Goal: Check status: Check status

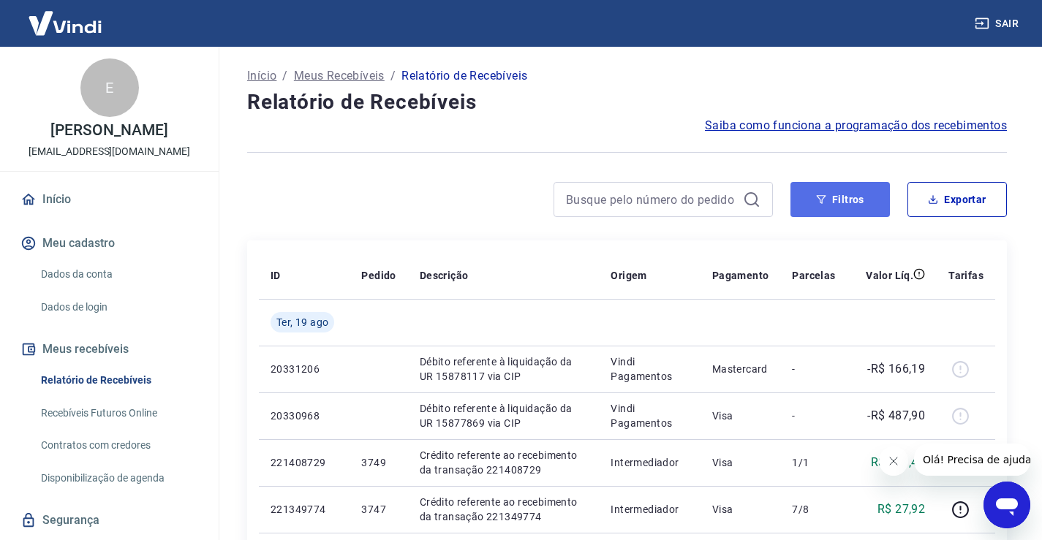
click at [832, 205] on button "Filtros" at bounding box center [839, 199] width 99 height 35
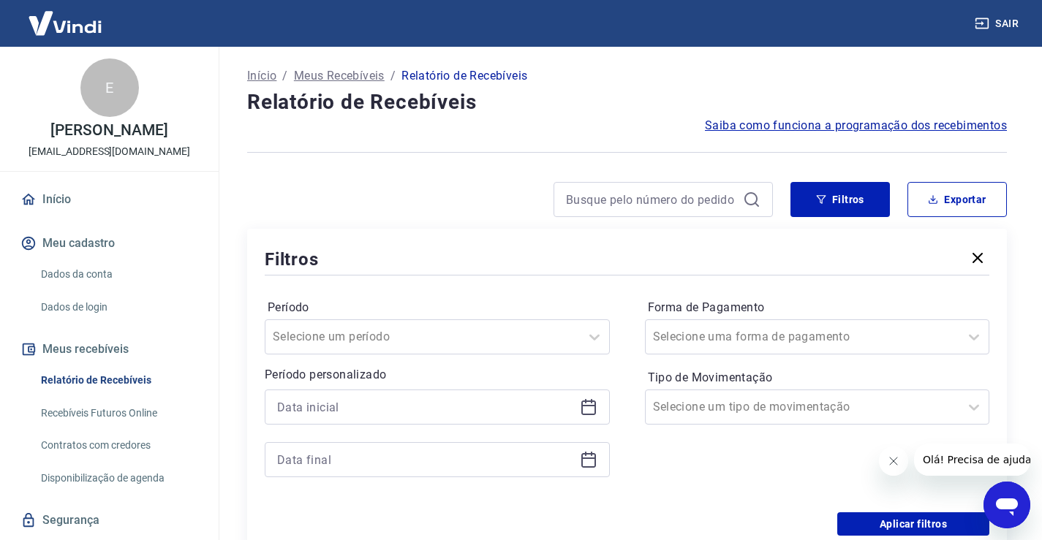
click at [591, 406] on icon at bounding box center [588, 405] width 15 height 1
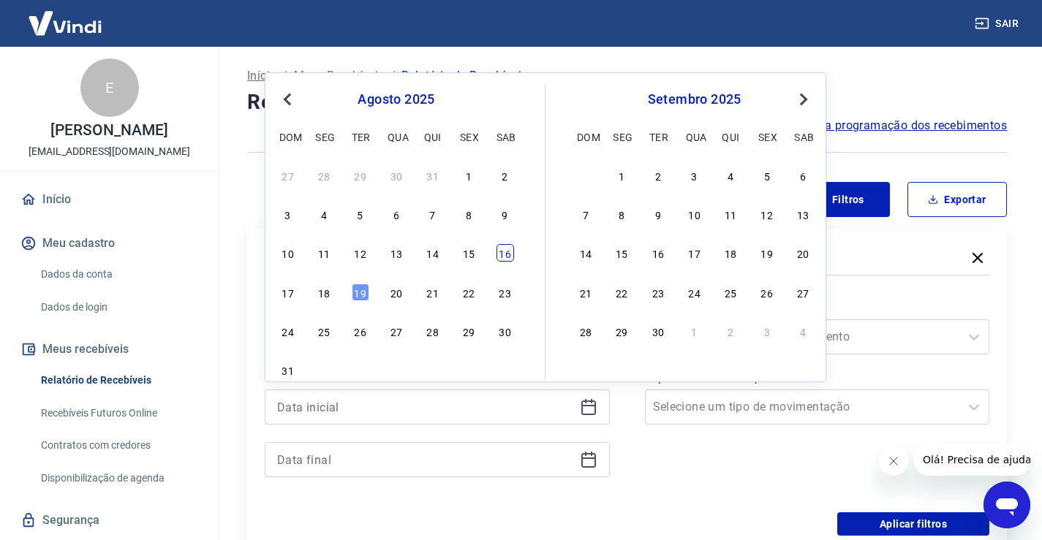
click at [507, 252] on div "16" at bounding box center [505, 253] width 18 height 18
click at [507, 252] on div "Filtros" at bounding box center [627, 259] width 725 height 26
type input "[DATE]"
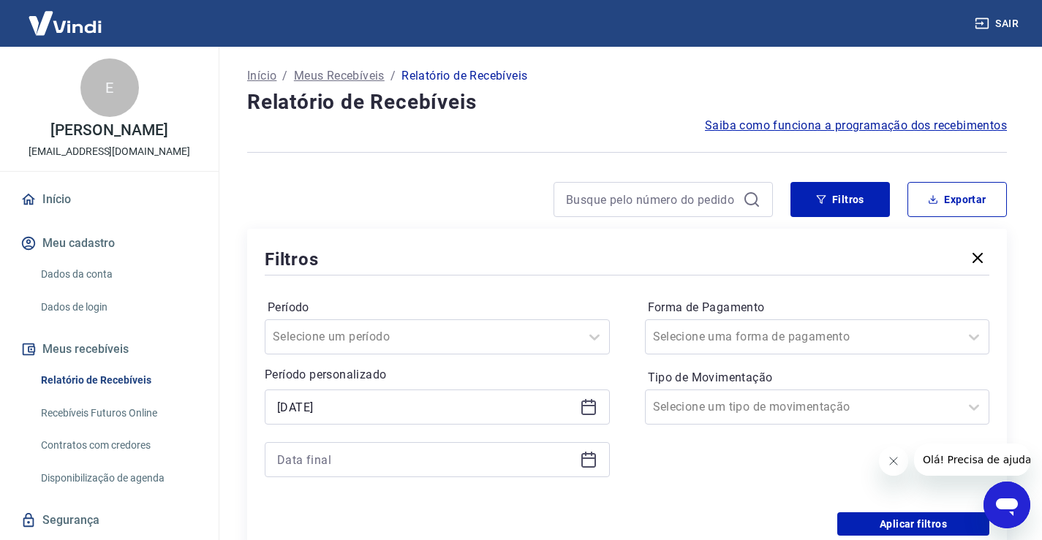
click at [592, 457] on icon at bounding box center [589, 460] width 18 height 18
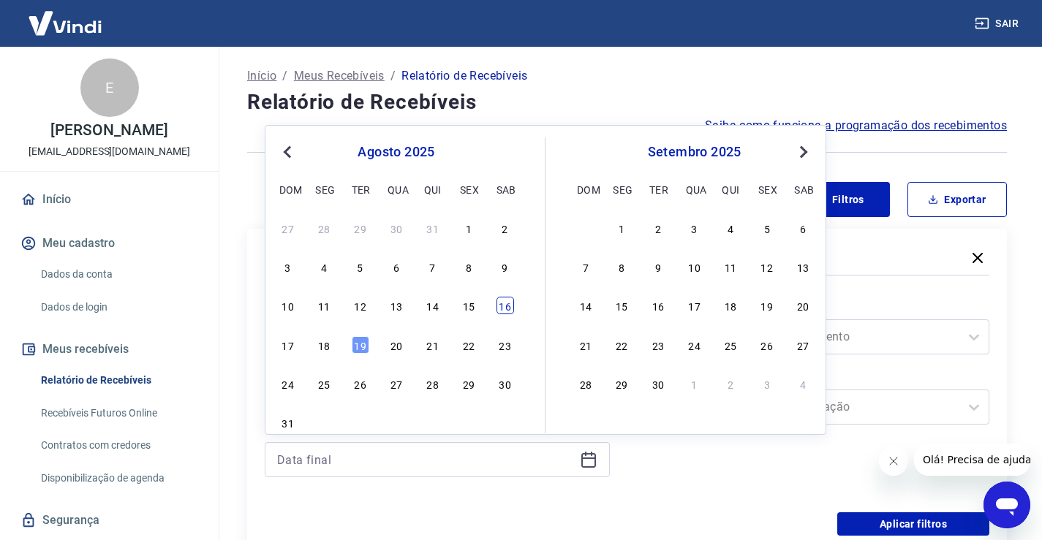
click at [502, 306] on div "16" at bounding box center [505, 306] width 18 height 18
click at [502, 306] on label "Período" at bounding box center [437, 308] width 339 height 18
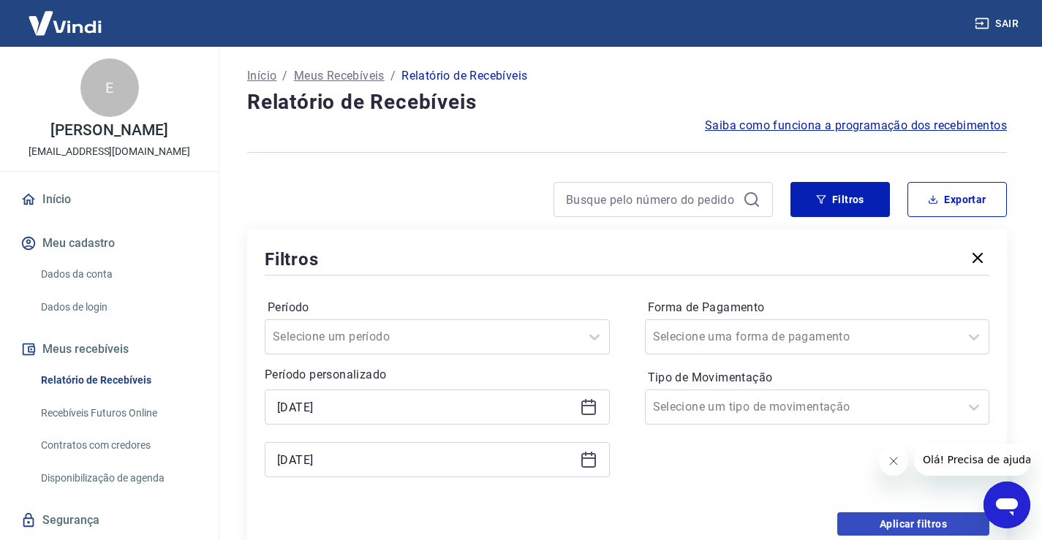
type input "[DATE]"
click at [856, 517] on button "Aplicar filtros" at bounding box center [913, 524] width 152 height 23
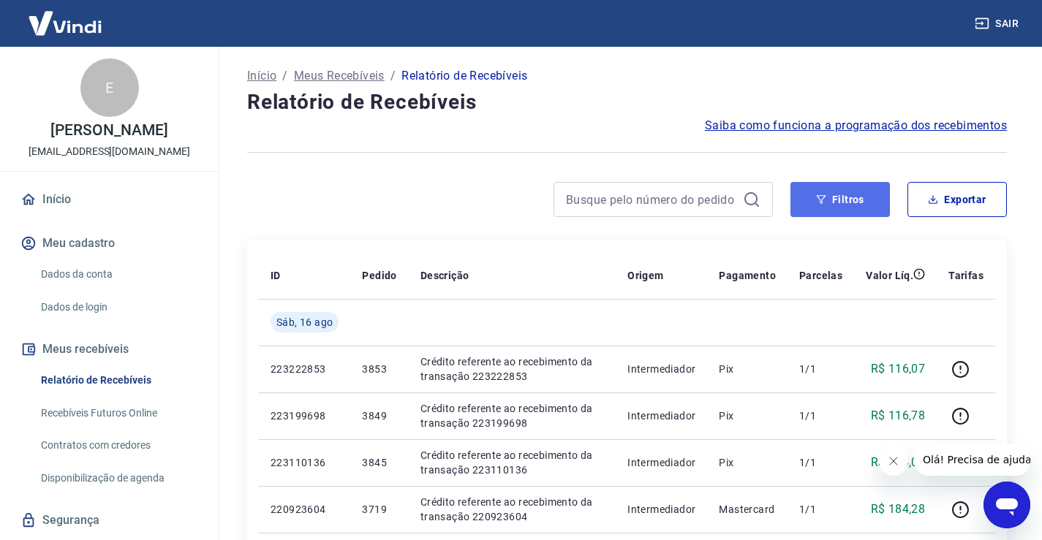
click at [850, 205] on button "Filtros" at bounding box center [839, 199] width 99 height 35
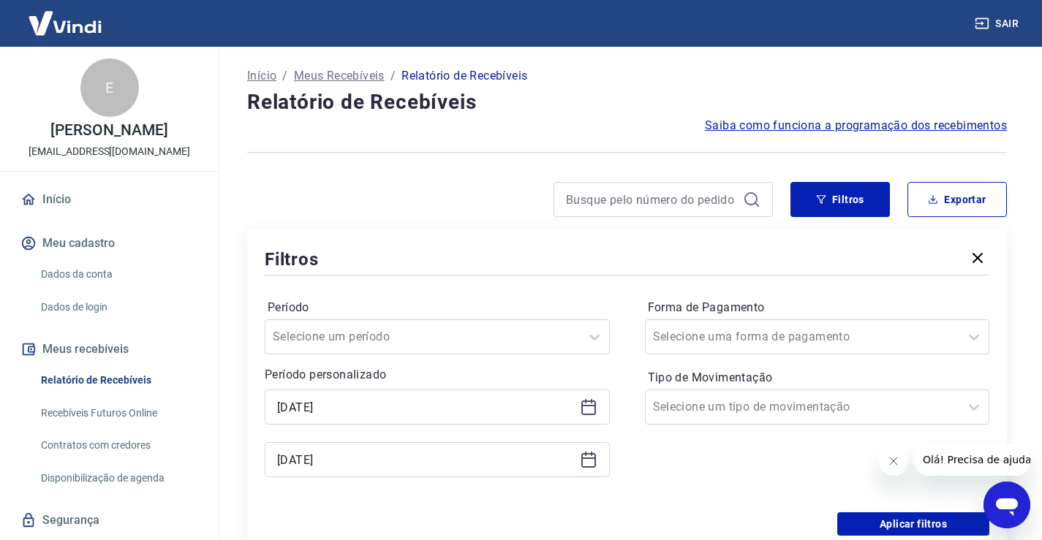
click at [590, 409] on icon at bounding box center [589, 407] width 18 height 18
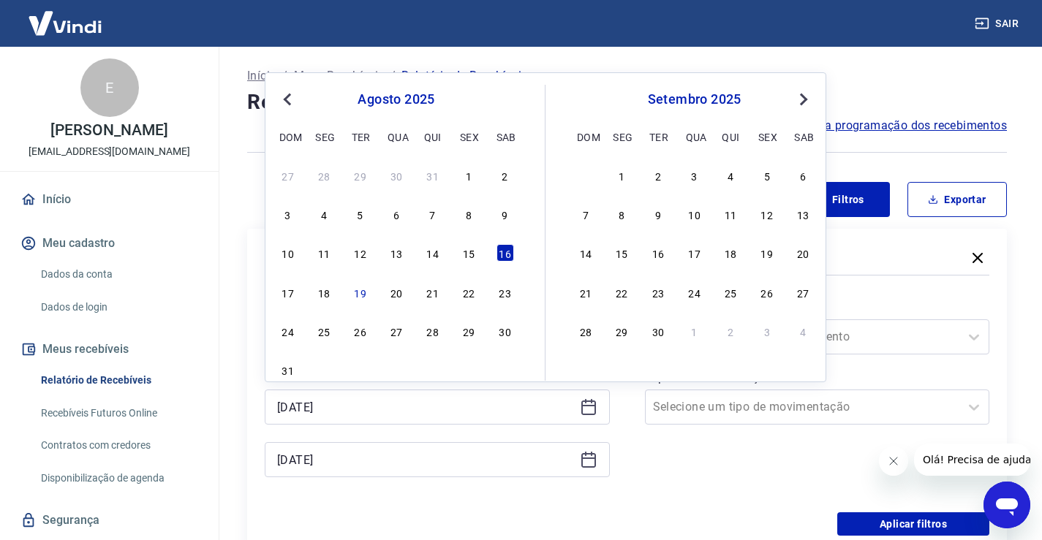
click at [290, 298] on div "17" at bounding box center [288, 293] width 18 height 18
click at [290, 298] on div "Período Selecione um período" at bounding box center [437, 325] width 345 height 58
type input "[DATE]"
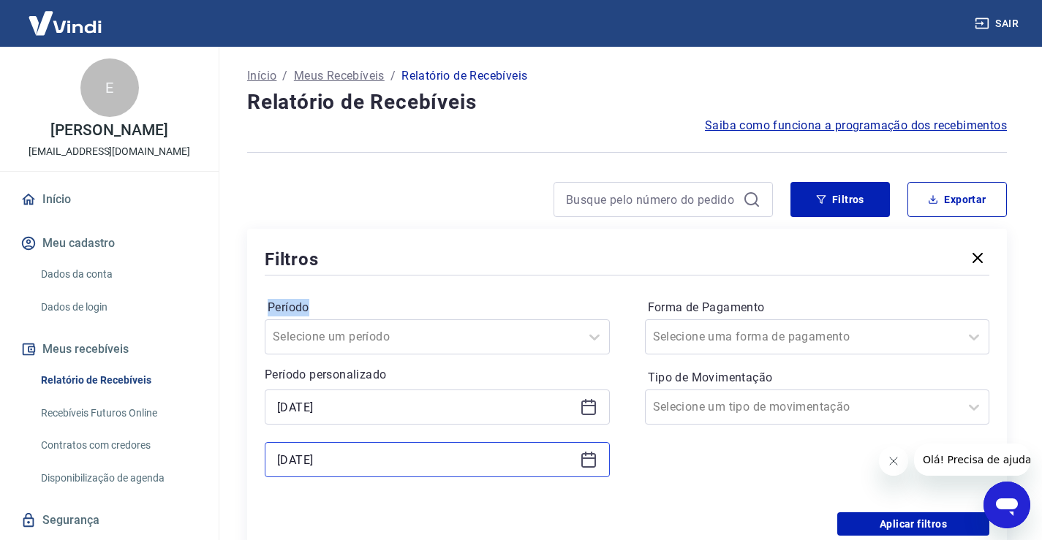
click at [406, 458] on input "[DATE]" at bounding box center [425, 460] width 297 height 22
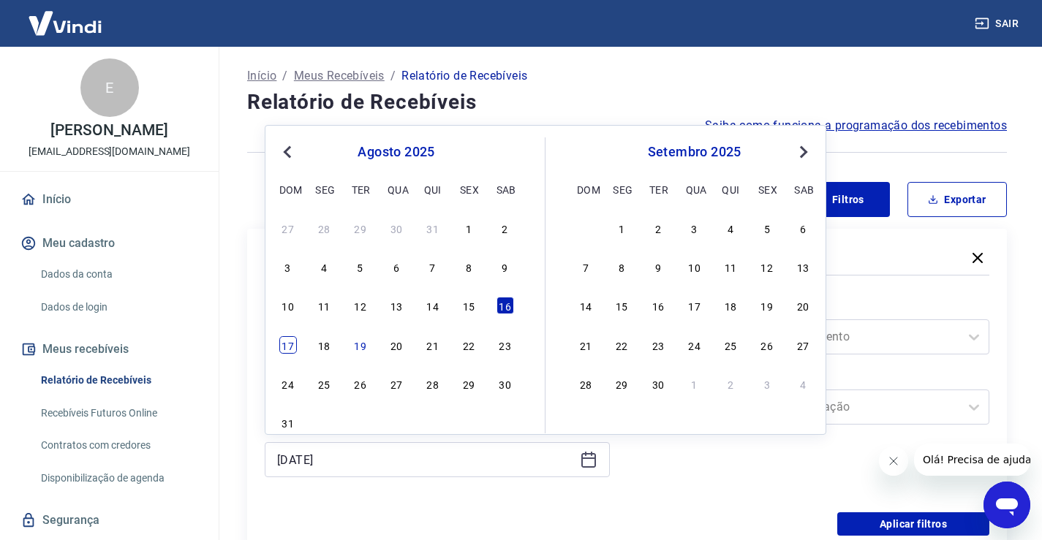
click at [281, 341] on div "17" at bounding box center [288, 345] width 18 height 18
click at [281, 341] on div "Selecione um período" at bounding box center [422, 337] width 314 height 26
type input "[DATE]"
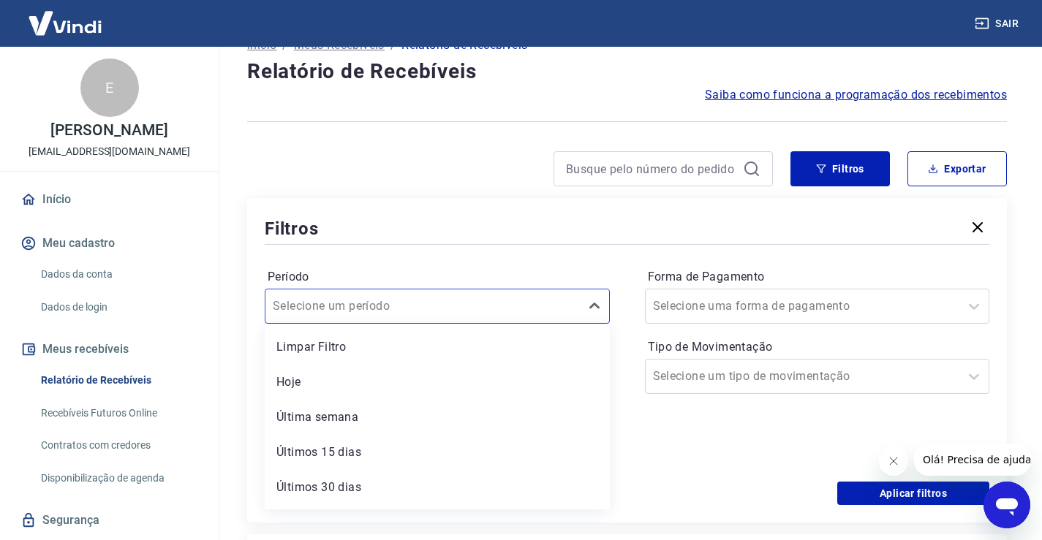
scroll to position [34, 0]
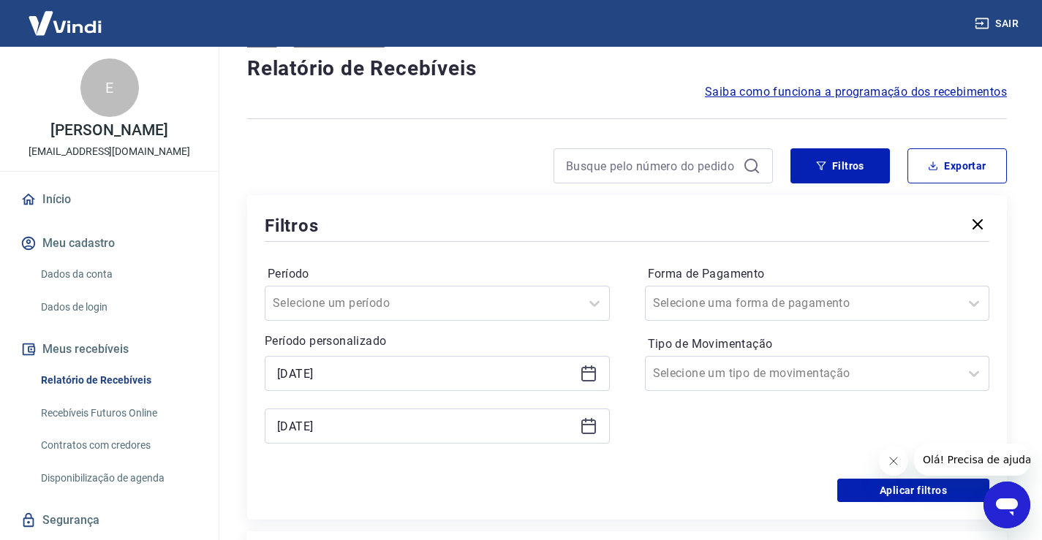
click at [537, 223] on div "Filtros" at bounding box center [627, 226] width 725 height 26
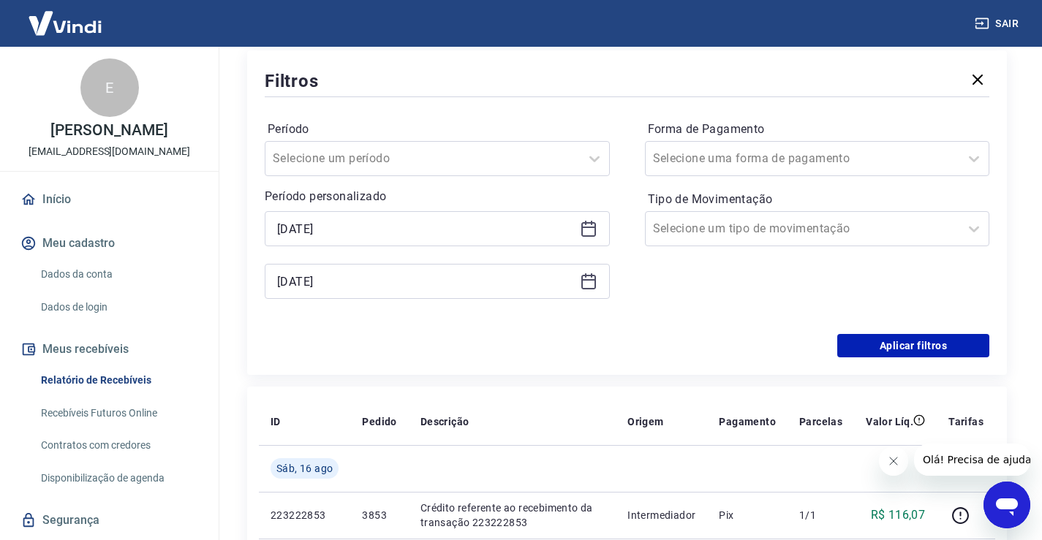
scroll to position [180, 0]
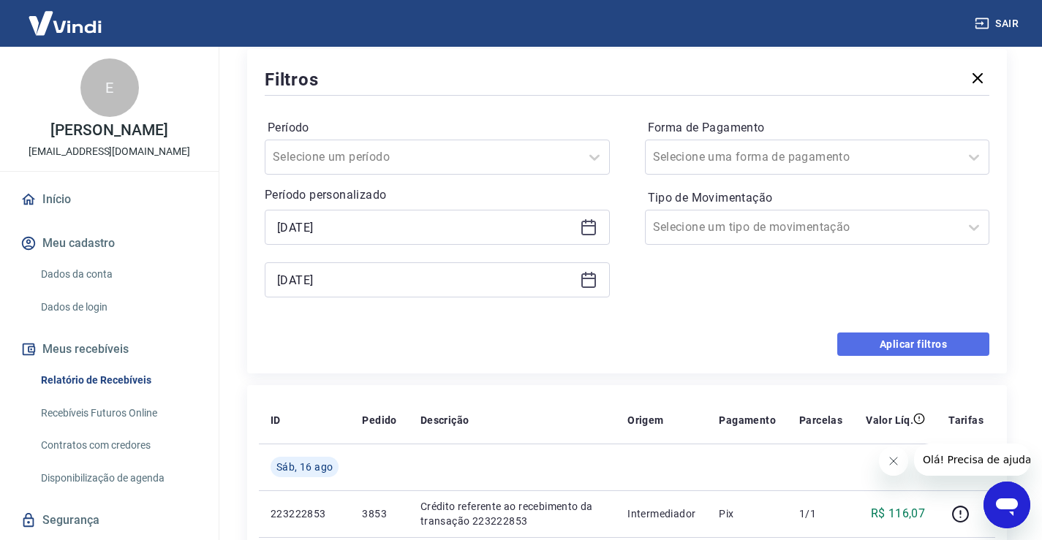
click at [887, 345] on button "Aplicar filtros" at bounding box center [913, 344] width 152 height 23
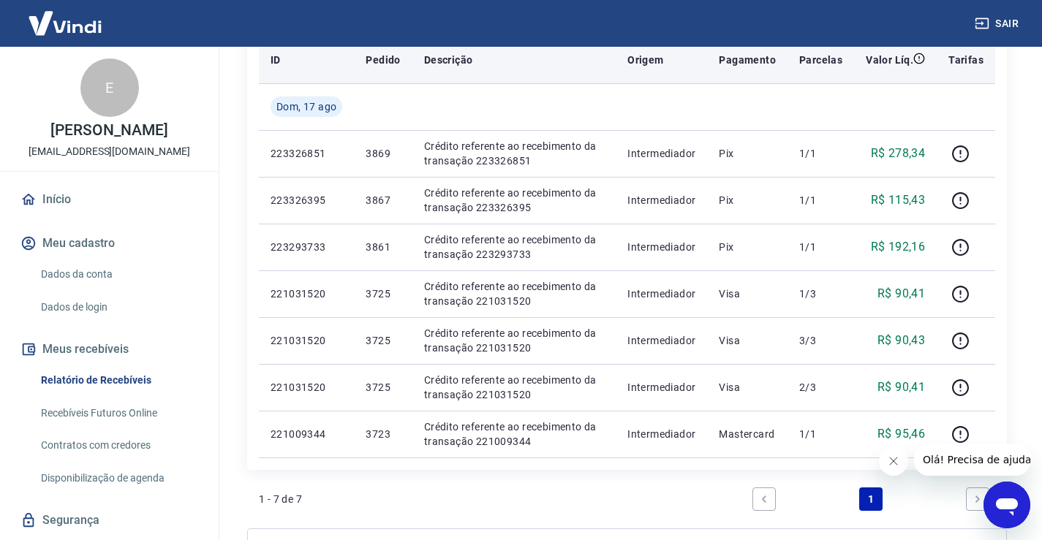
scroll to position [292, 0]
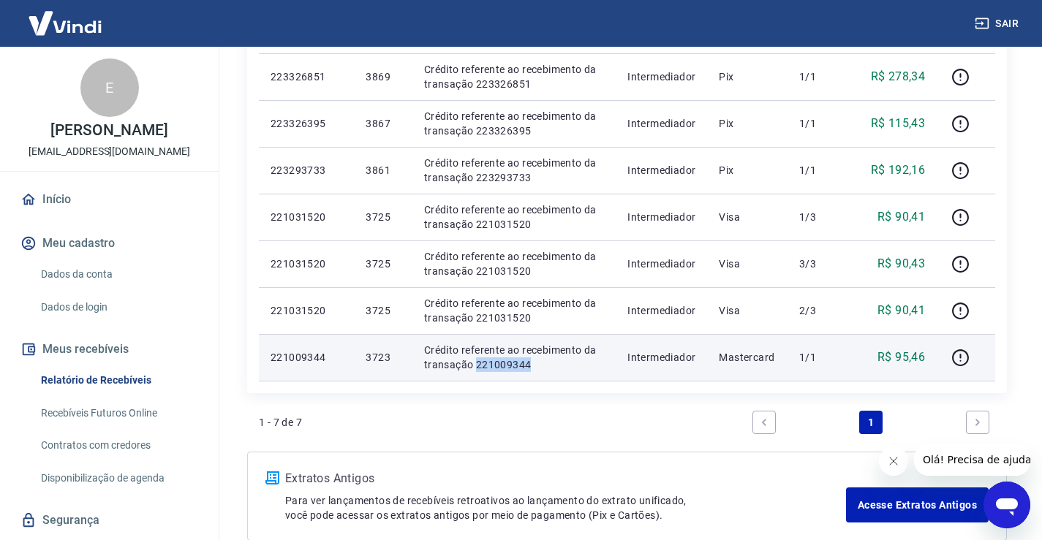
drag, startPoint x: 517, startPoint y: 366, endPoint x: 475, endPoint y: 368, distance: 41.7
click at [475, 368] on p "Crédito referente ao recebimento da transação 221009344" at bounding box center [514, 357] width 180 height 29
copy p "221009344"
click at [967, 353] on icon "button" at bounding box center [960, 357] width 17 height 17
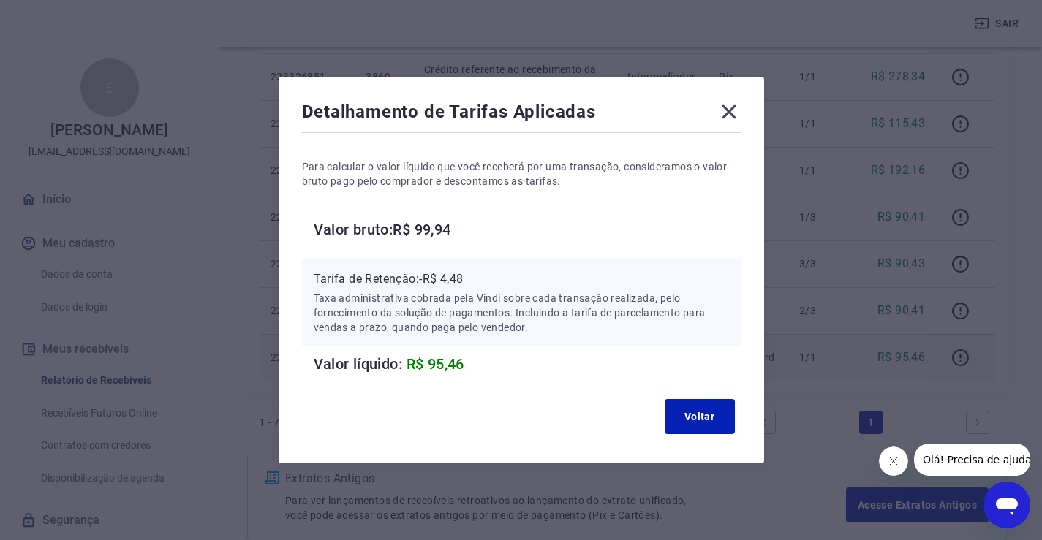
click at [736, 112] on icon at bounding box center [729, 112] width 14 height 14
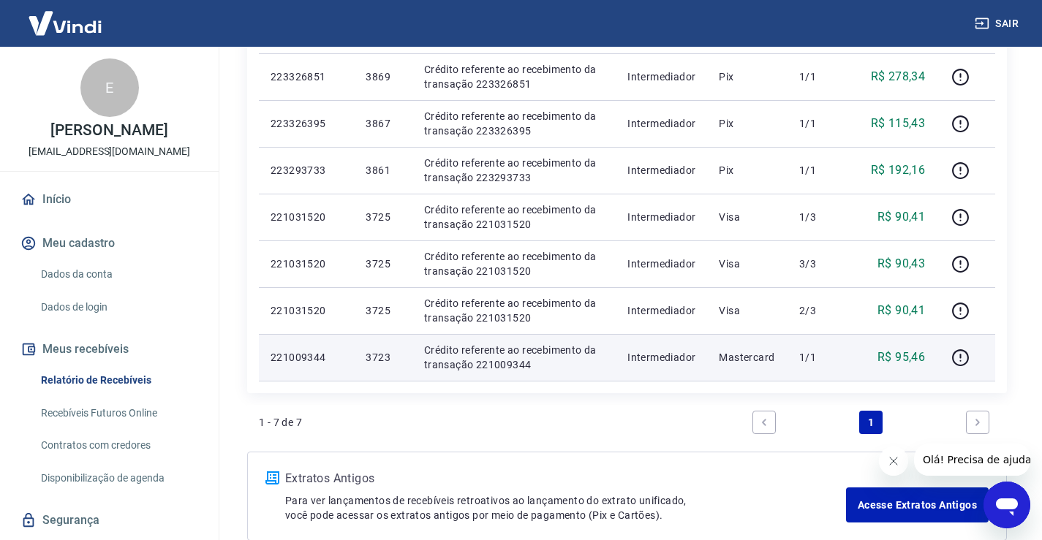
scroll to position [219, 0]
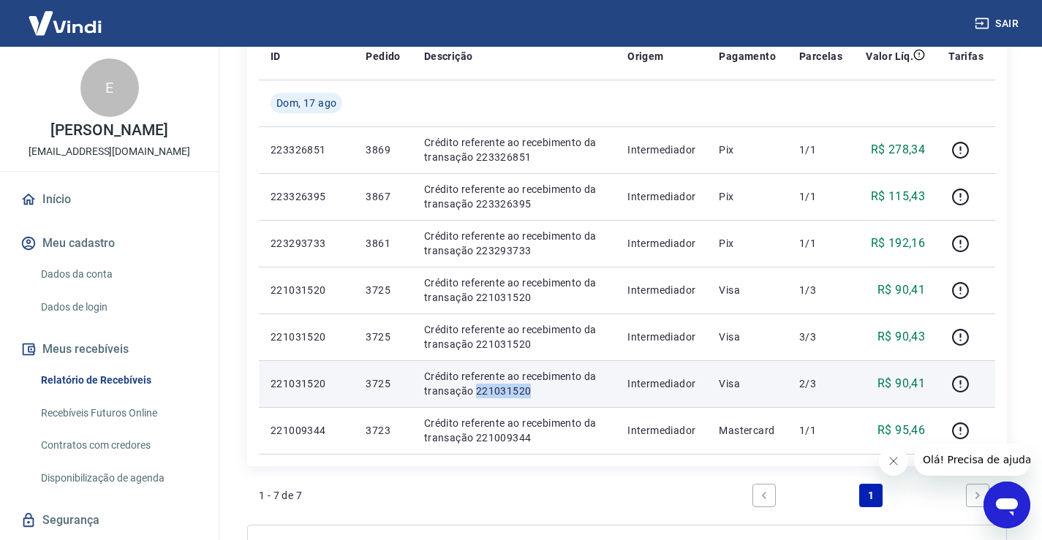
drag, startPoint x: 535, startPoint y: 388, endPoint x: 475, endPoint y: 397, distance: 61.4
click at [475, 397] on p "Crédito referente ao recebimento da transação 221031520" at bounding box center [514, 383] width 180 height 29
copy p "221031520"
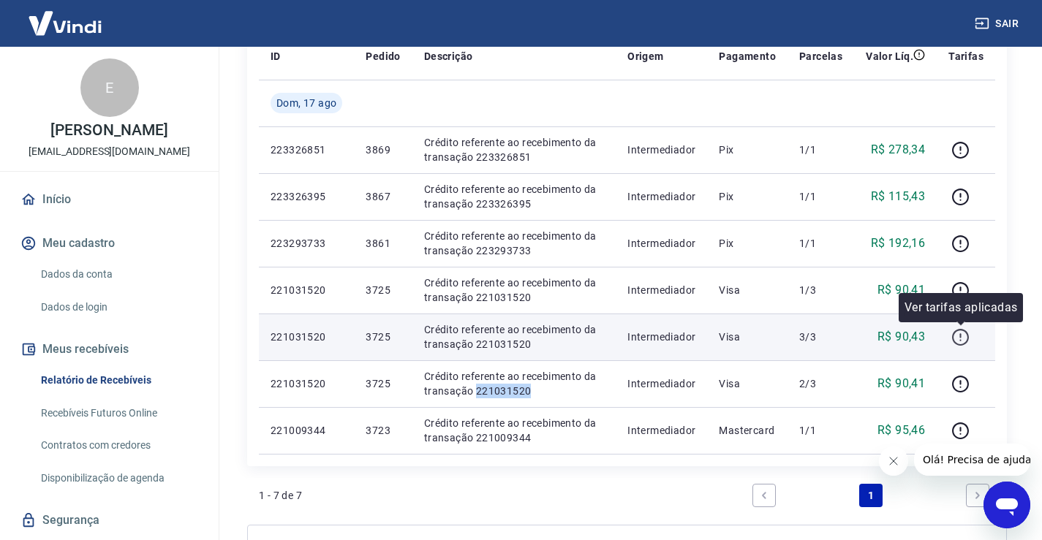
click at [954, 336] on icon "button" at bounding box center [960, 337] width 17 height 17
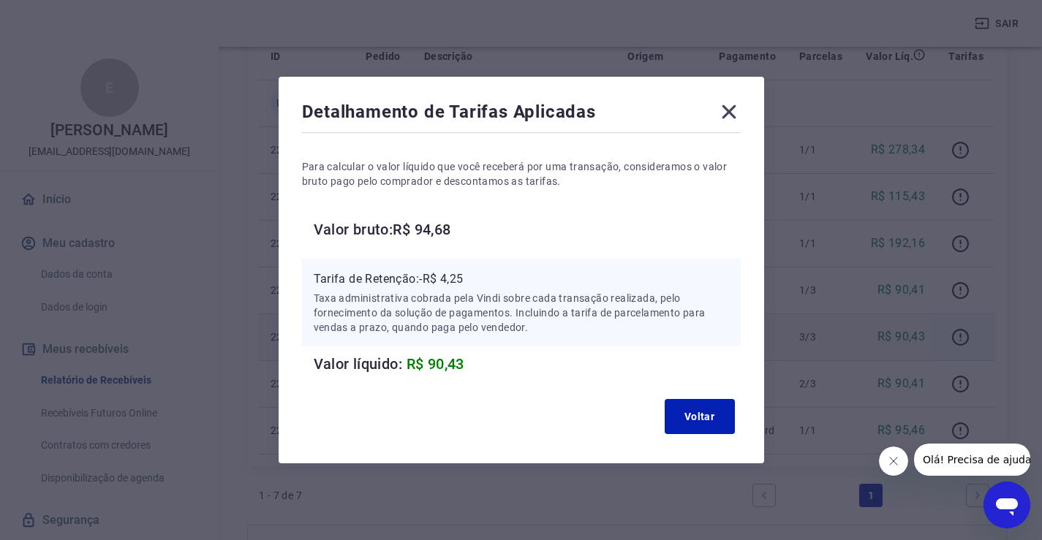
click at [730, 115] on icon at bounding box center [729, 112] width 14 height 14
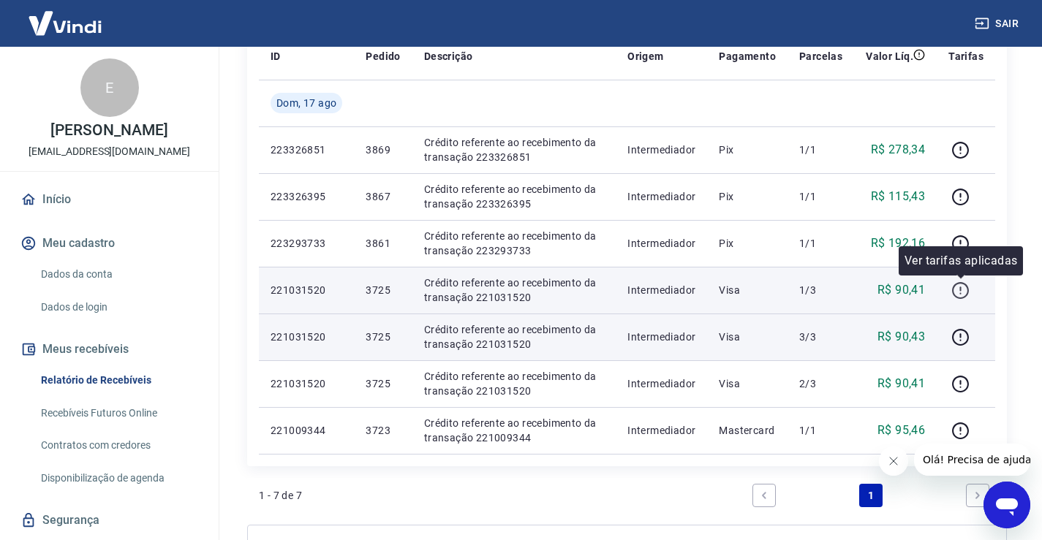
click at [969, 288] on icon "button" at bounding box center [960, 290] width 17 height 17
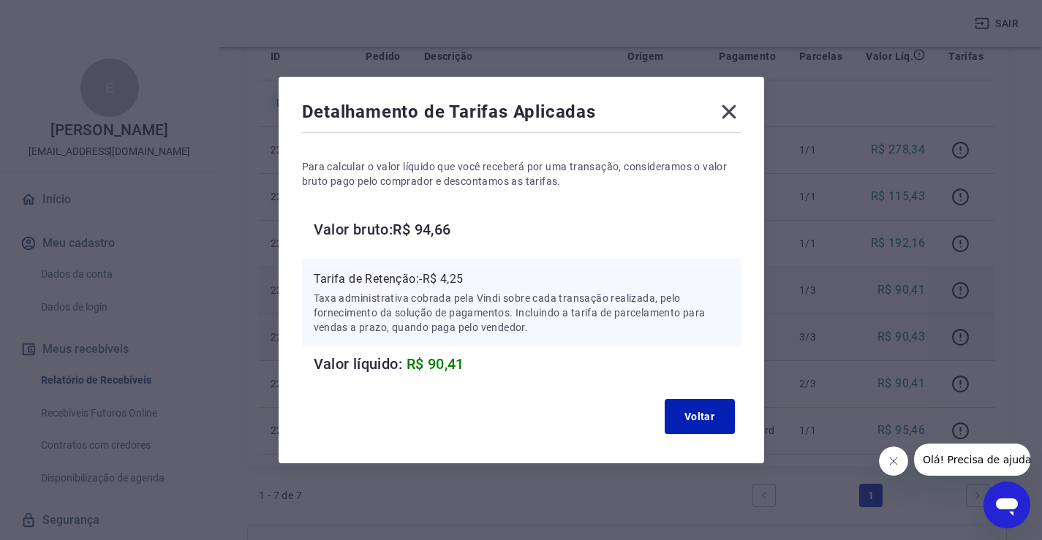
click at [733, 114] on icon at bounding box center [729, 112] width 14 height 14
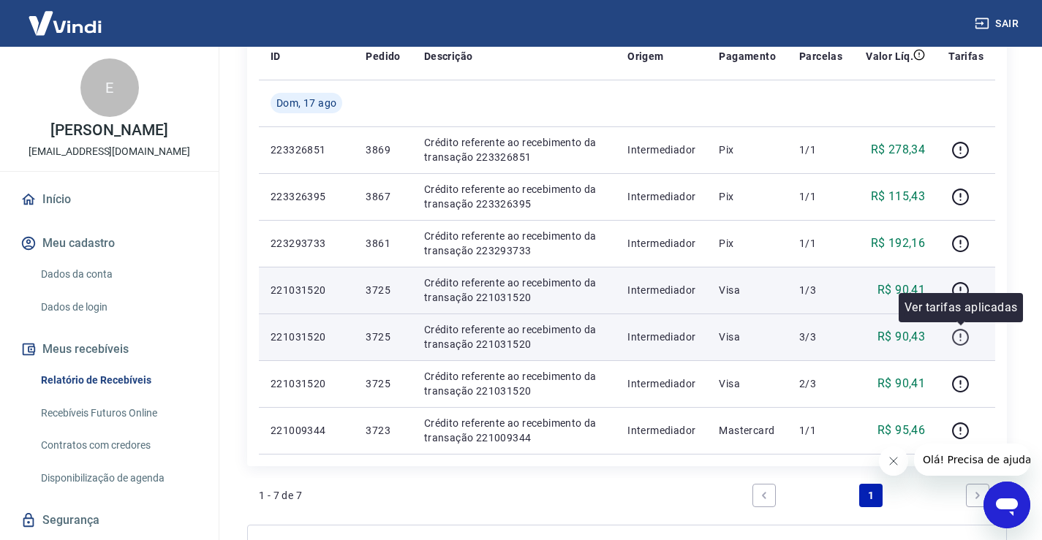
click at [959, 339] on icon "button" at bounding box center [960, 337] width 18 height 18
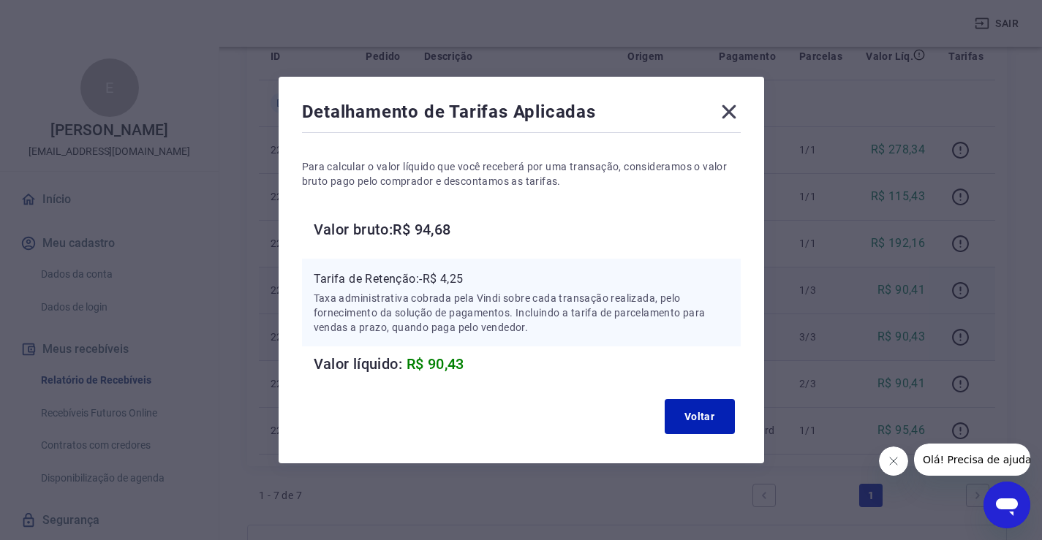
click at [736, 115] on icon at bounding box center [729, 112] width 14 height 14
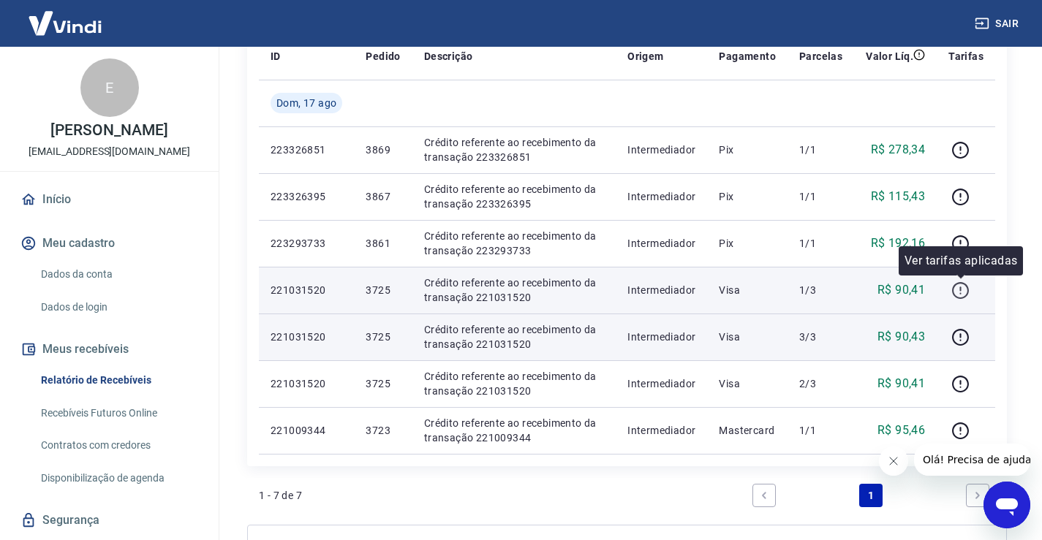
click at [959, 292] on icon "button" at bounding box center [960, 290] width 18 height 18
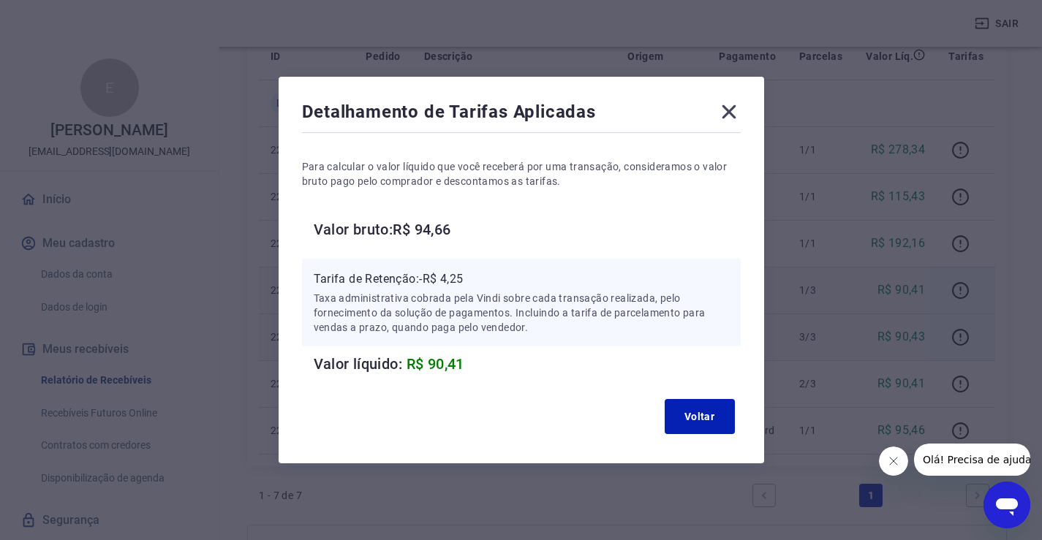
click at [734, 105] on icon at bounding box center [728, 111] width 23 height 23
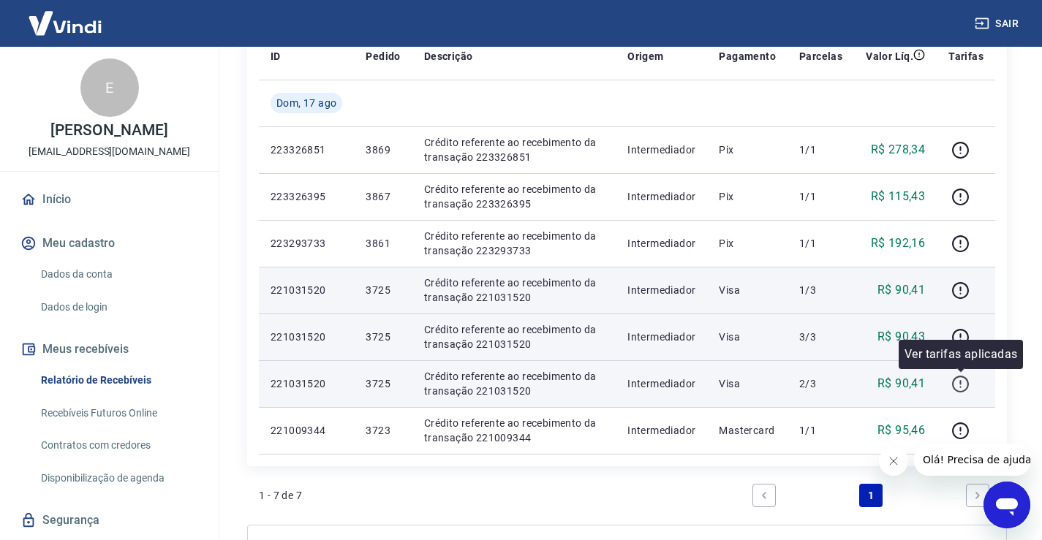
click at [961, 393] on icon "button" at bounding box center [960, 384] width 18 height 18
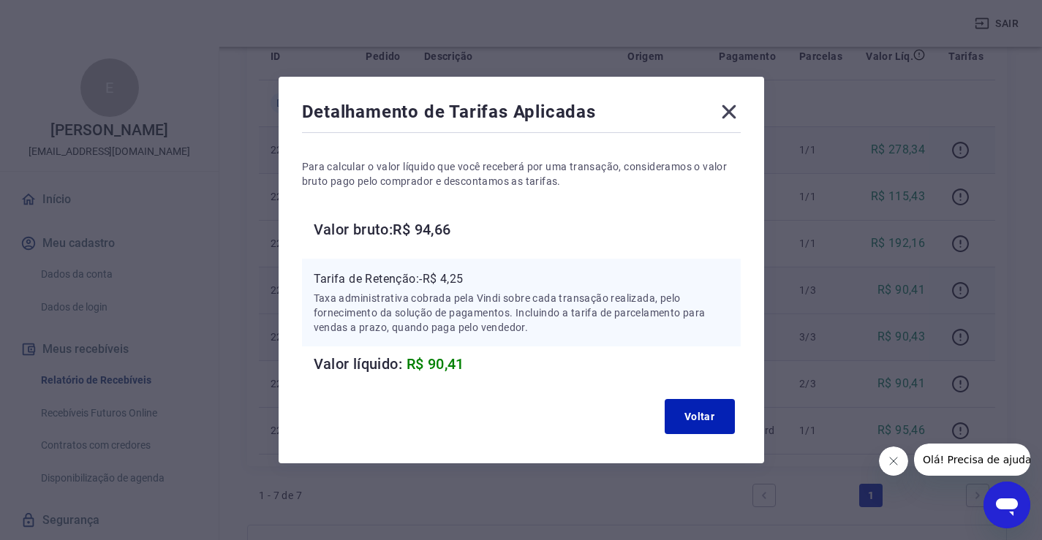
drag, startPoint x: 743, startPoint y: 115, endPoint x: 755, endPoint y: 139, distance: 27.1
click at [741, 115] on icon at bounding box center [728, 111] width 23 height 23
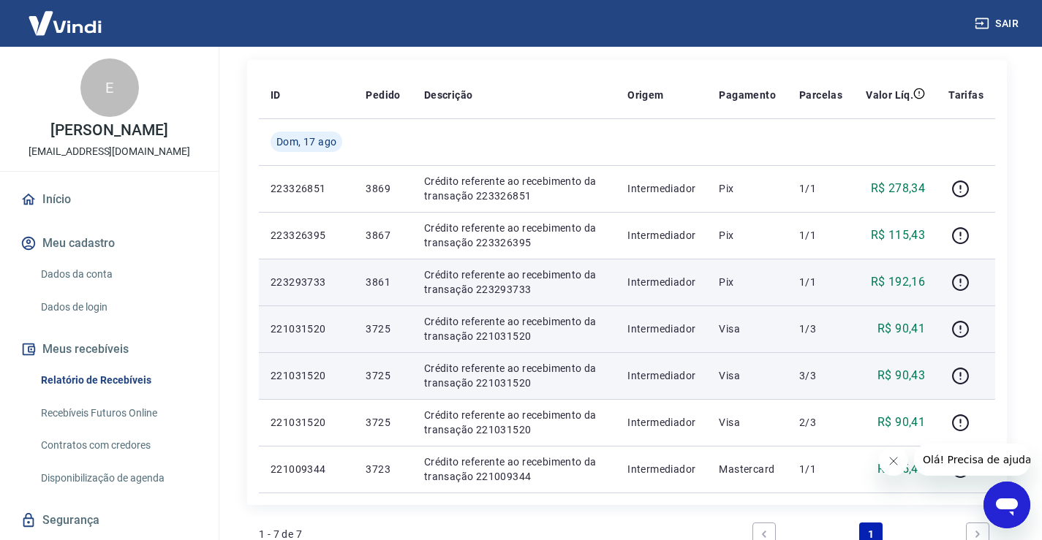
scroll to position [146, 0]
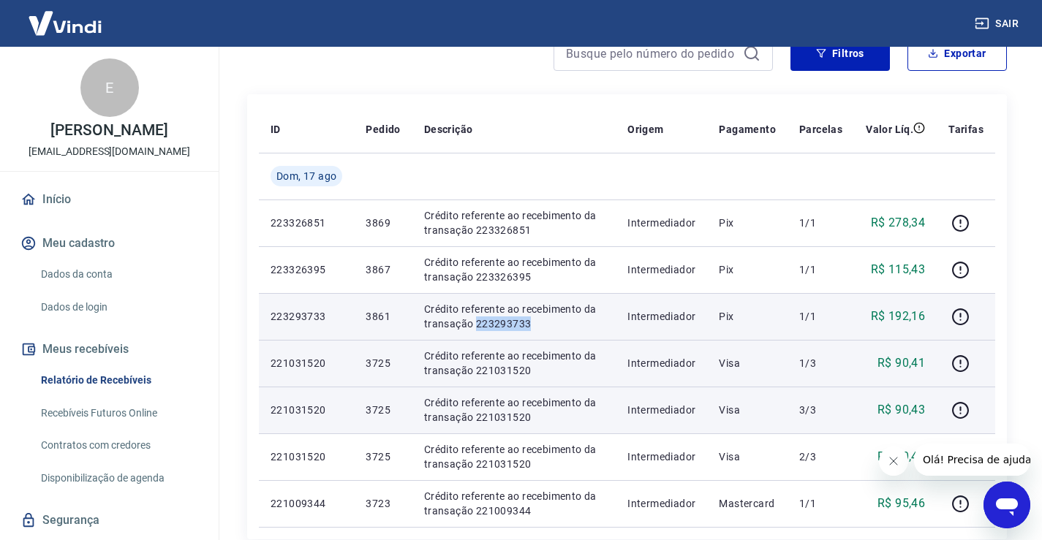
drag, startPoint x: 537, startPoint y: 323, endPoint x: 475, endPoint y: 326, distance: 62.9
click at [475, 326] on p "Crédito referente ao recebimento da transação 223293733" at bounding box center [514, 316] width 180 height 29
copy p "223293733"
click at [576, 322] on p "Crédito referente ao recebimento da transação 223293733" at bounding box center [514, 316] width 180 height 29
drag, startPoint x: 534, startPoint y: 325, endPoint x: 475, endPoint y: 326, distance: 59.2
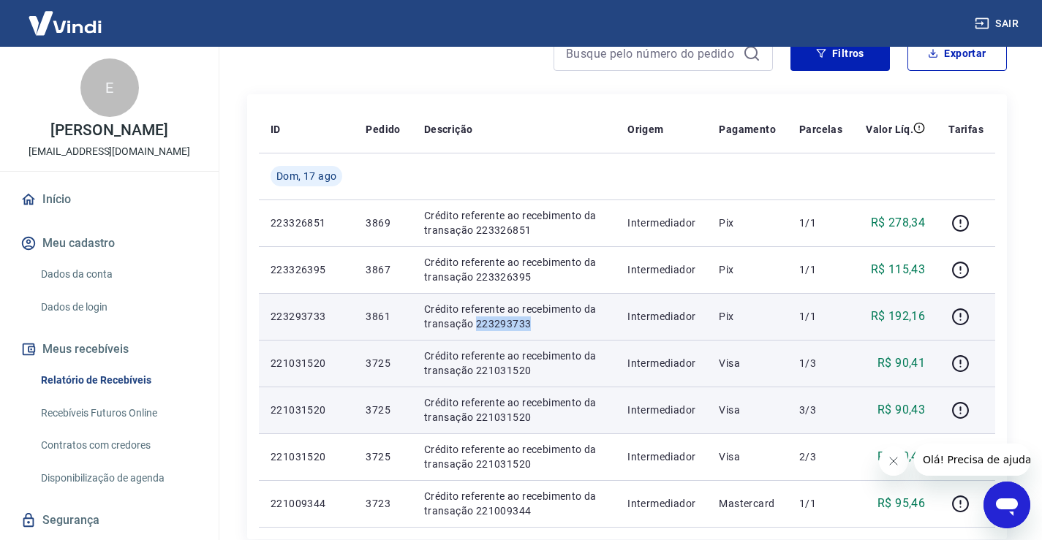
click at [475, 326] on p "Crédito referente ao recebimento da transação 223293733" at bounding box center [514, 316] width 180 height 29
copy p "223293733"
click at [959, 319] on icon "button" at bounding box center [960, 317] width 18 height 18
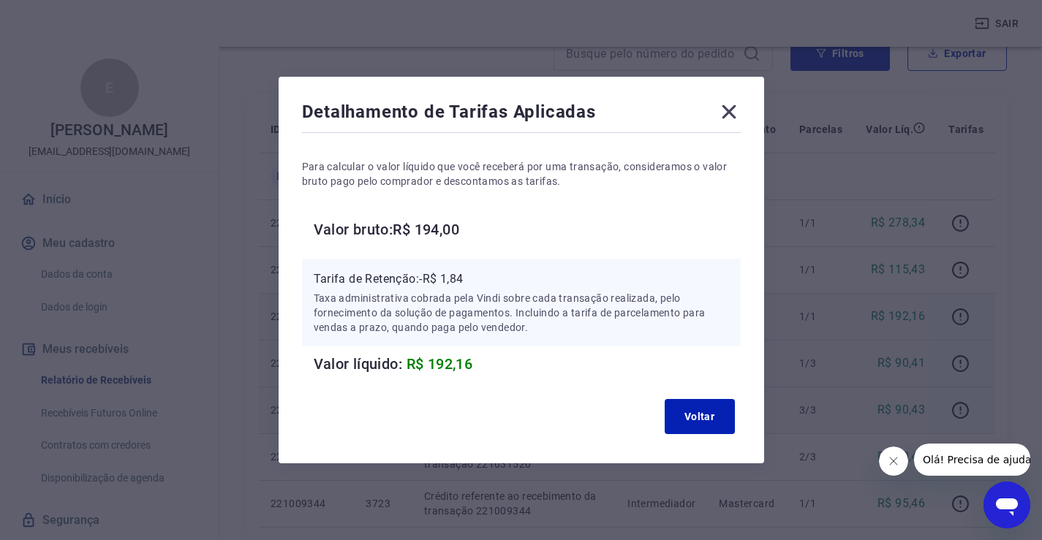
click at [731, 108] on icon at bounding box center [729, 112] width 14 height 14
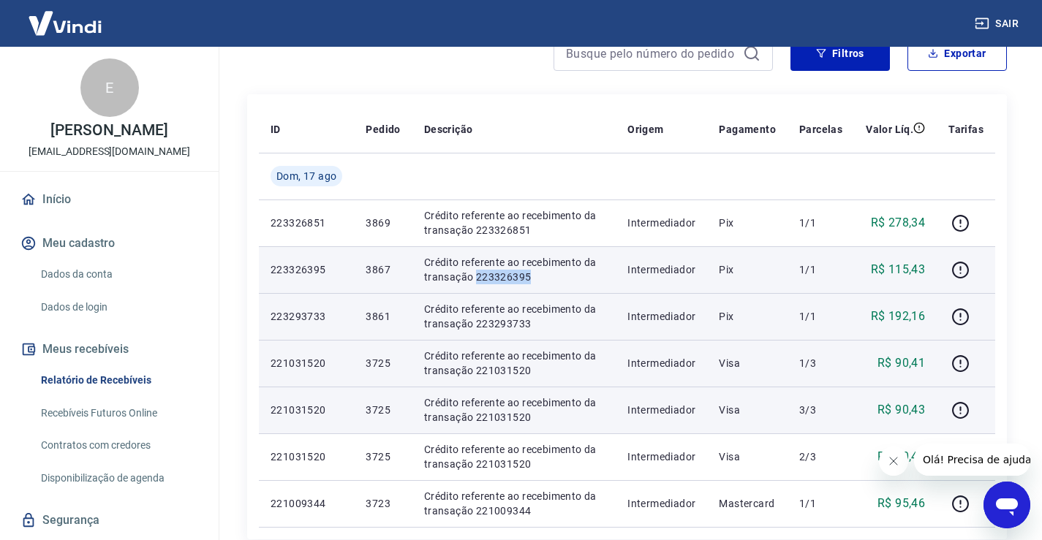
drag, startPoint x: 552, startPoint y: 279, endPoint x: 476, endPoint y: 278, distance: 76.1
click at [476, 278] on p "Crédito referente ao recebimento da transação 223326395" at bounding box center [514, 269] width 180 height 29
copy p "223326395"
click at [961, 272] on icon "button" at bounding box center [960, 270] width 18 height 18
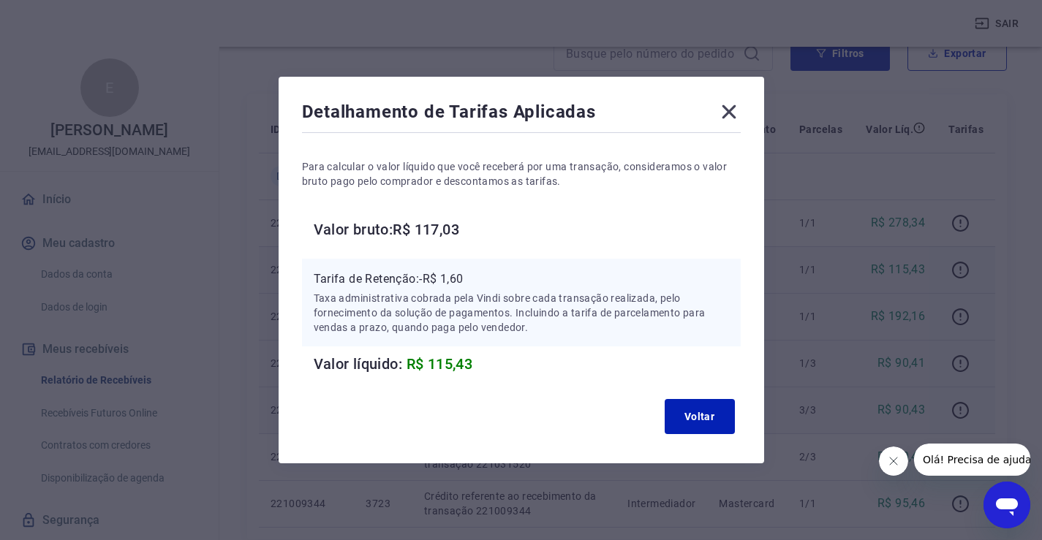
click at [736, 115] on icon at bounding box center [729, 112] width 14 height 14
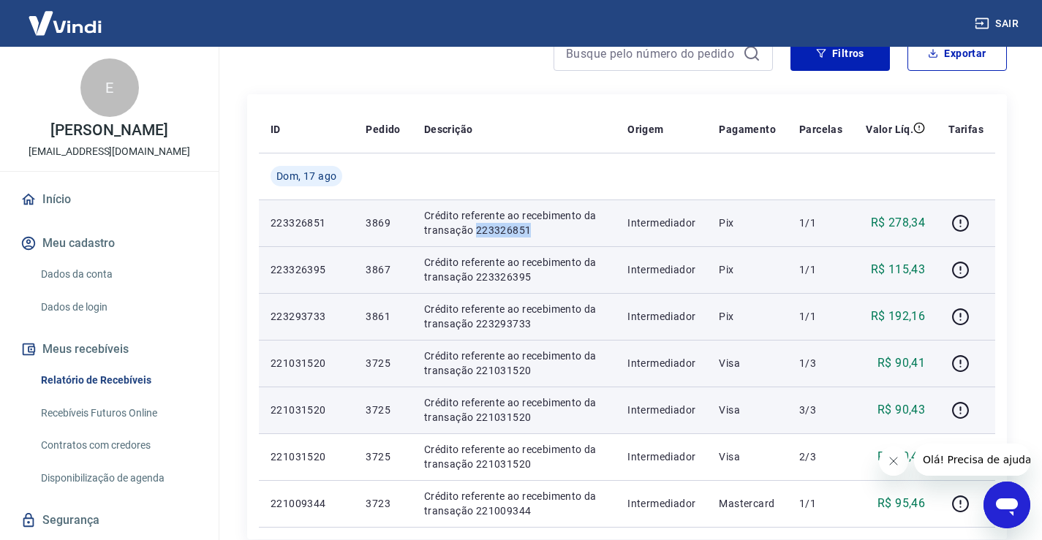
drag, startPoint x: 530, startPoint y: 230, endPoint x: 477, endPoint y: 235, distance: 53.6
click at [477, 235] on p "Crédito referente ao recebimento da transação 223326851" at bounding box center [514, 222] width 180 height 29
copy p "223326851"
click at [965, 223] on icon "button" at bounding box center [960, 223] width 18 height 18
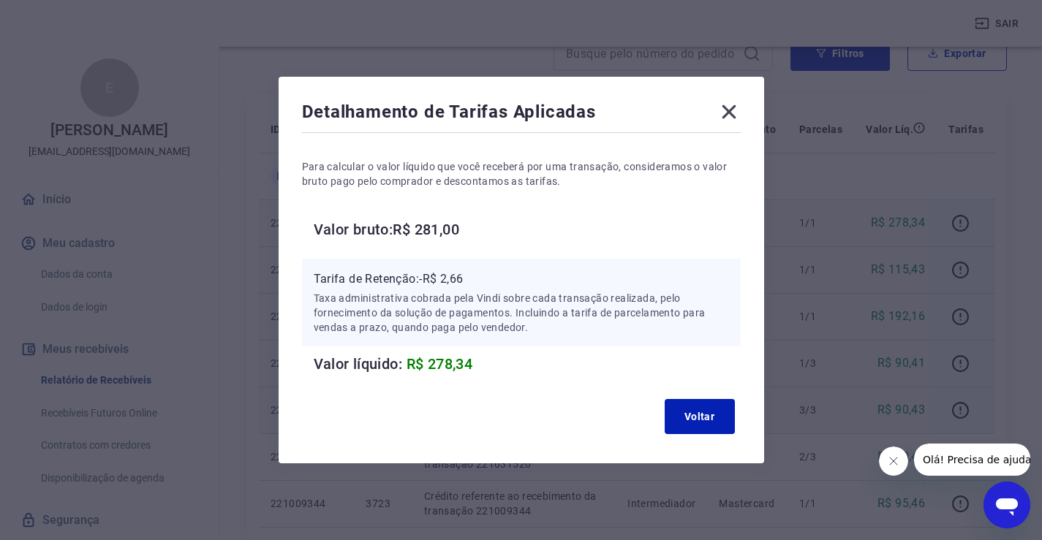
click at [730, 110] on icon at bounding box center [728, 111] width 23 height 23
